Goal: Information Seeking & Learning: Learn about a topic

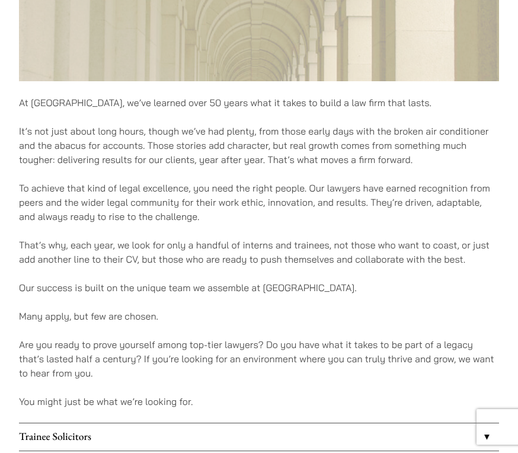
scroll to position [543, 0]
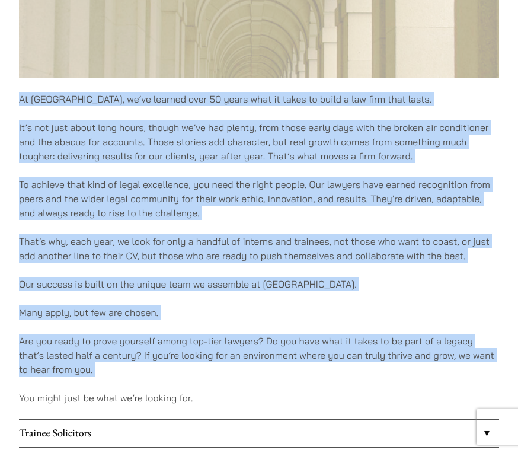
drag, startPoint x: 261, startPoint y: 390, endPoint x: 176, endPoint y: 84, distance: 318.3
click at [176, 84] on div "At [GEOGRAPHIC_DATA], we’ve learned over 50 years what it takes to build a law …" at bounding box center [259, 79] width 480 height 964
click at [184, 237] on p "That’s why, each year, we look for only a handful of interns and trainees, not …" at bounding box center [259, 248] width 480 height 28
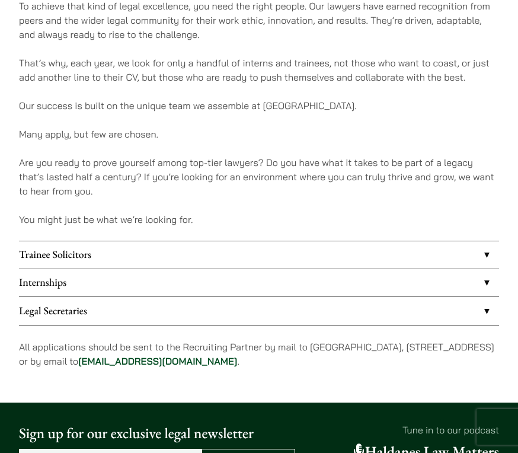
scroll to position [725, 0]
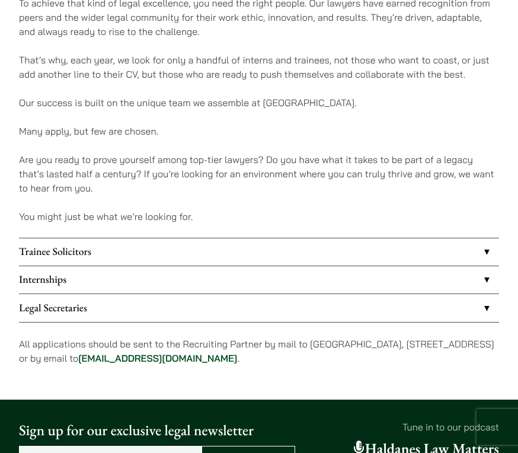
click at [142, 268] on link "Internships" at bounding box center [259, 279] width 480 height 27
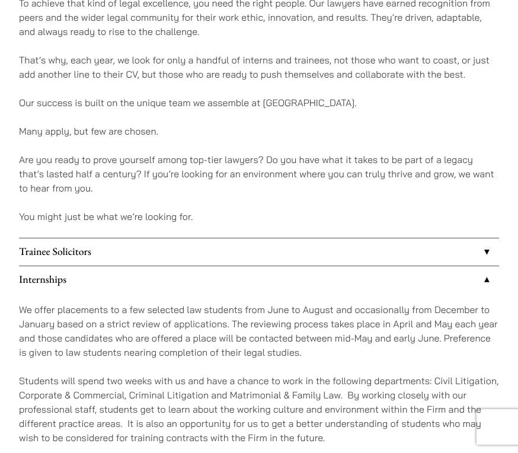
scroll to position [769, 0]
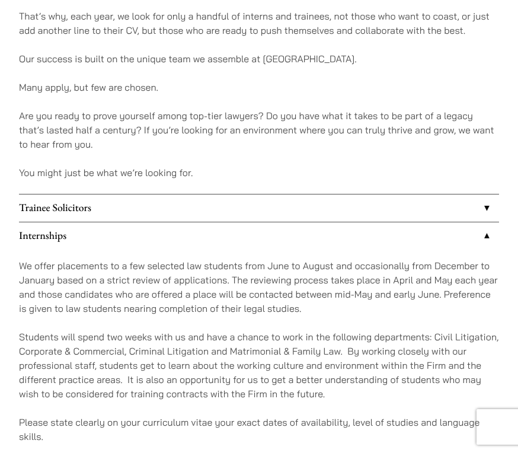
click at [141, 202] on link "Trainee Solicitors" at bounding box center [259, 208] width 480 height 27
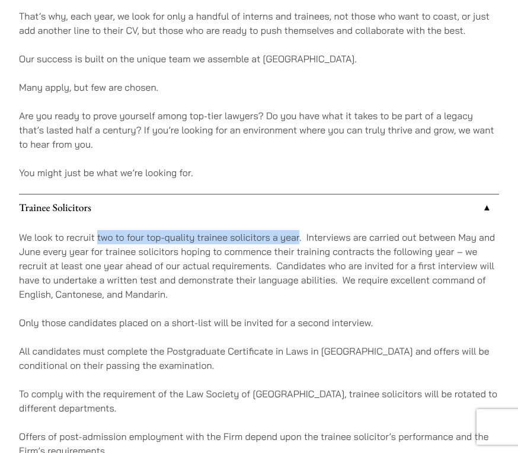
drag, startPoint x: 98, startPoint y: 236, endPoint x: 300, endPoint y: 231, distance: 201.2
click at [300, 231] on p "We look to recruit two to four top-quality trainee solicitors a year. Interview…" at bounding box center [259, 265] width 480 height 71
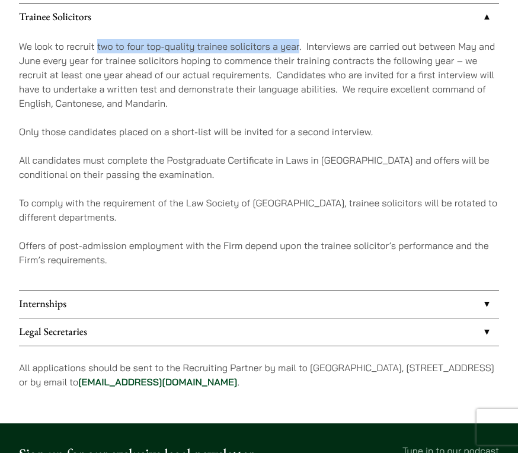
scroll to position [962, 0]
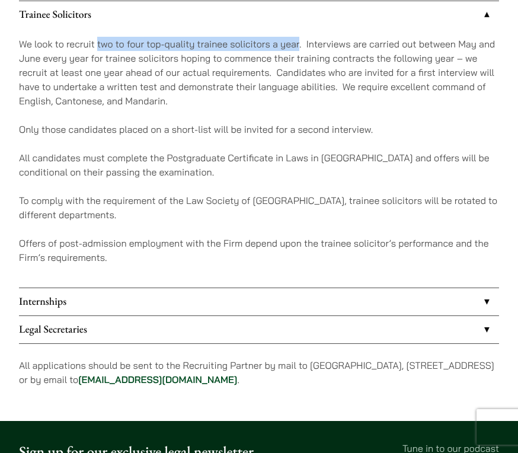
click at [254, 296] on link "Internships" at bounding box center [259, 301] width 480 height 27
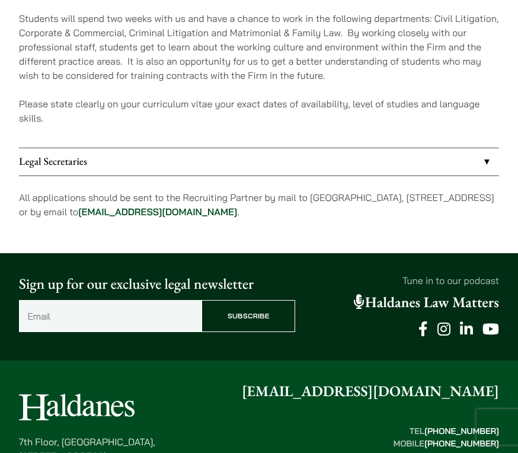
scroll to position [1083, 0]
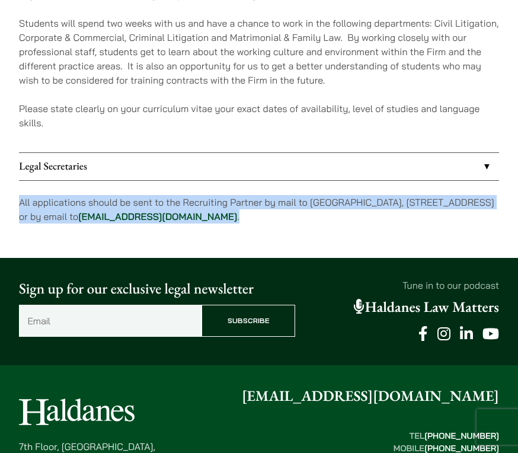
drag, startPoint x: 368, startPoint y: 223, endPoint x: 323, endPoint y: 185, distance: 59.4
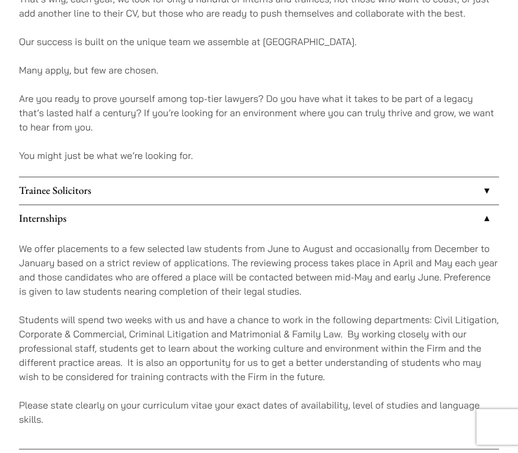
scroll to position [771, 0]
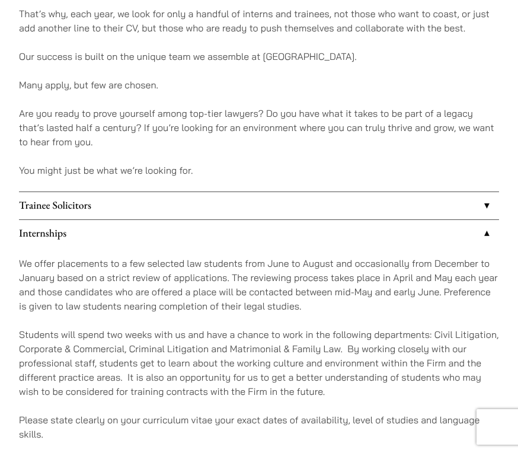
click at [304, 210] on link "Trainee Solicitors" at bounding box center [259, 205] width 480 height 27
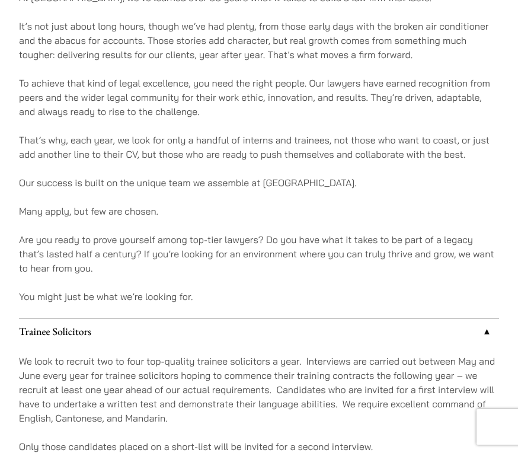
scroll to position [668, 0]
